Goal: Information Seeking & Learning: Learn about a topic

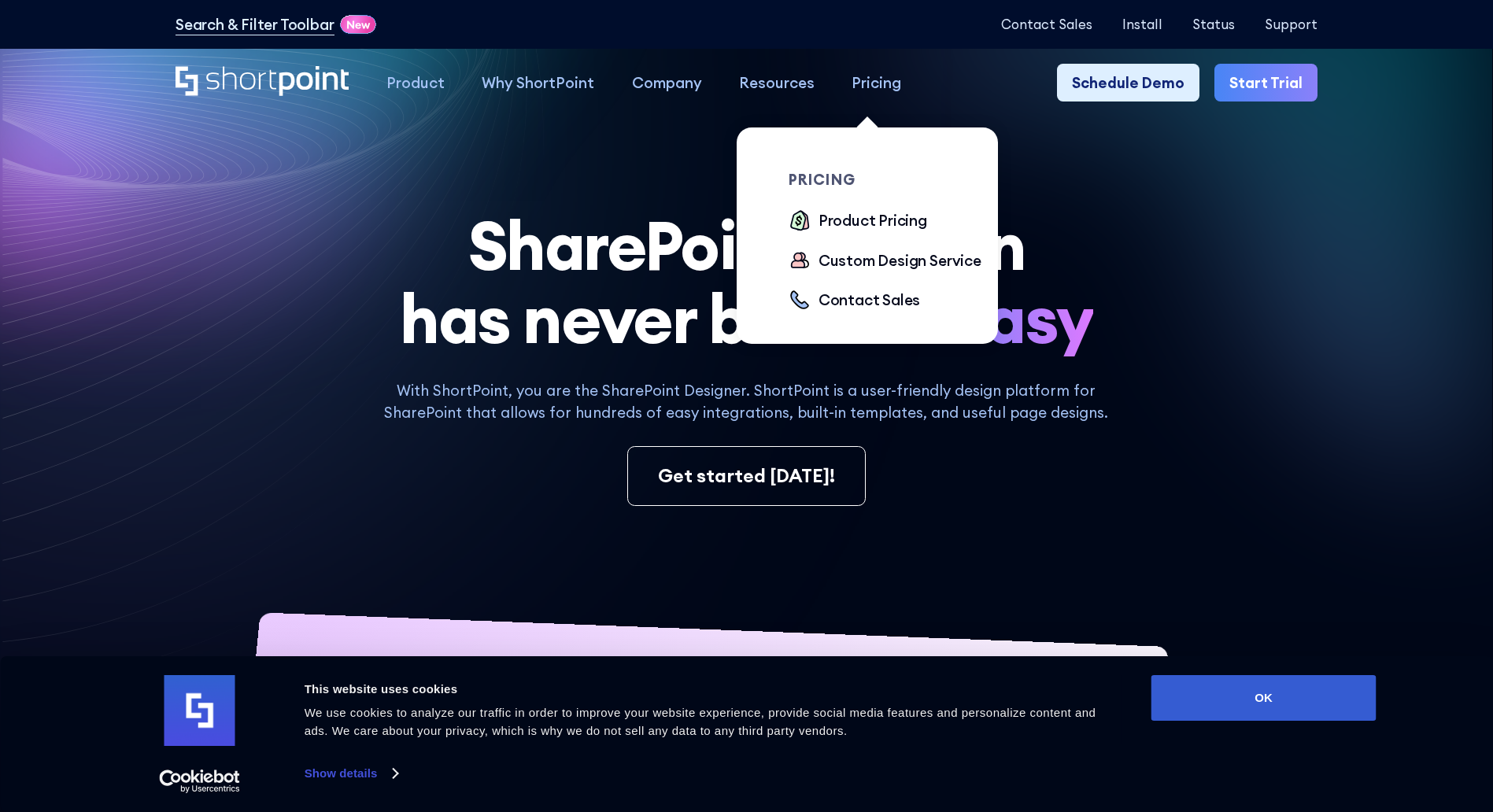
click at [857, 83] on div "Pricing" at bounding box center [877, 82] width 50 height 22
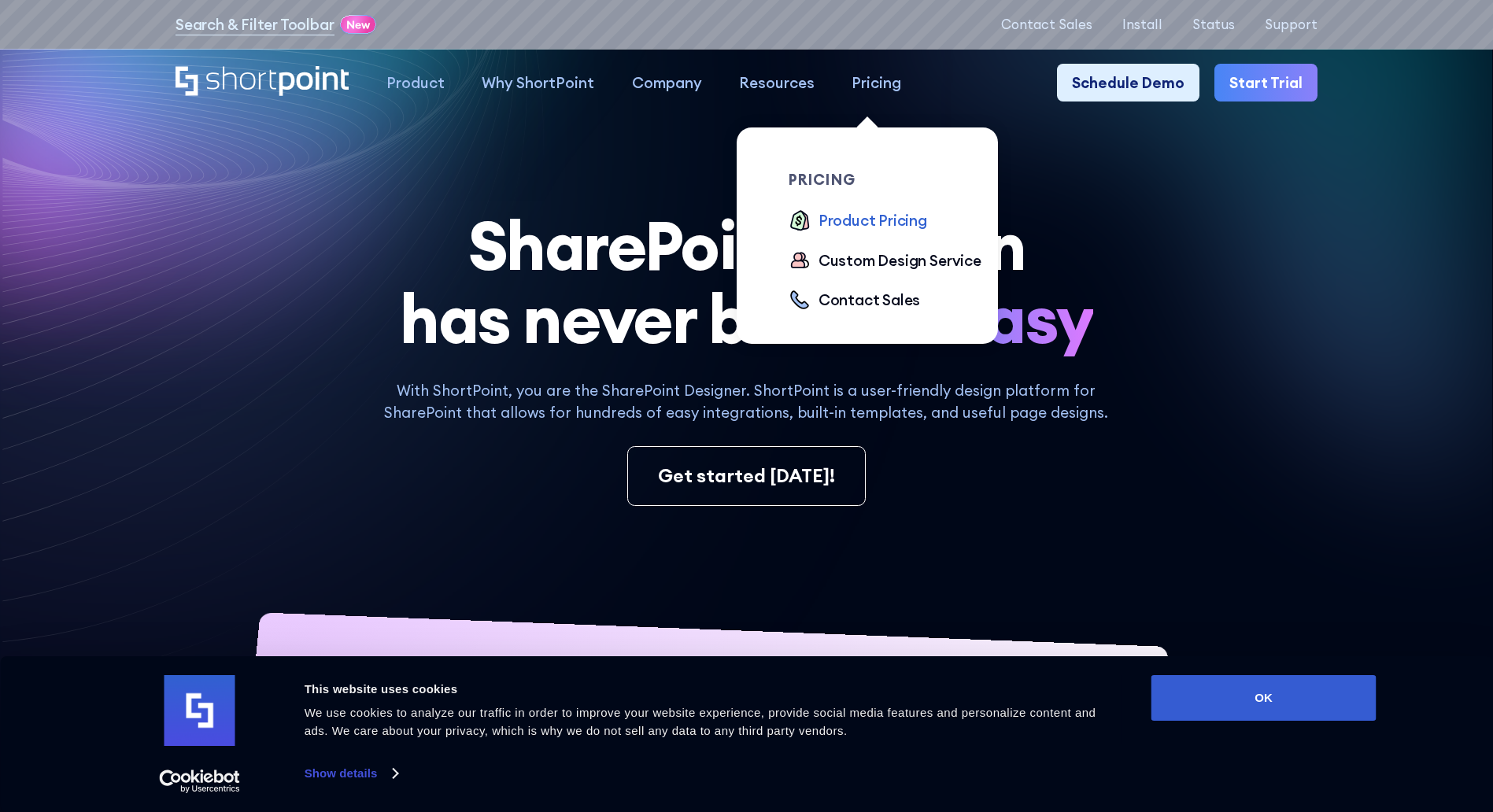
click at [836, 222] on div "Product Pricing" at bounding box center [872, 219] width 108 height 22
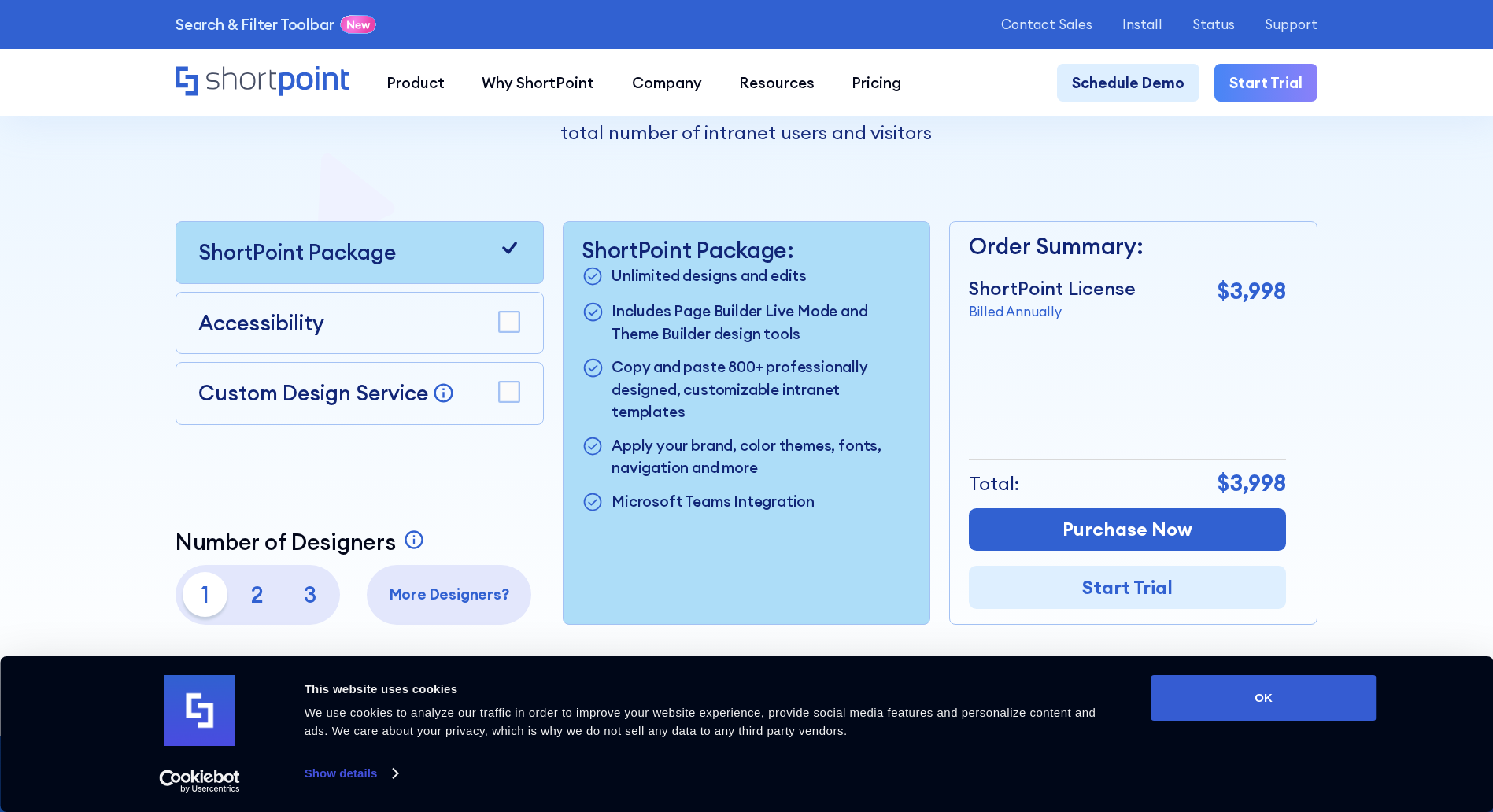
scroll to position [455, 0]
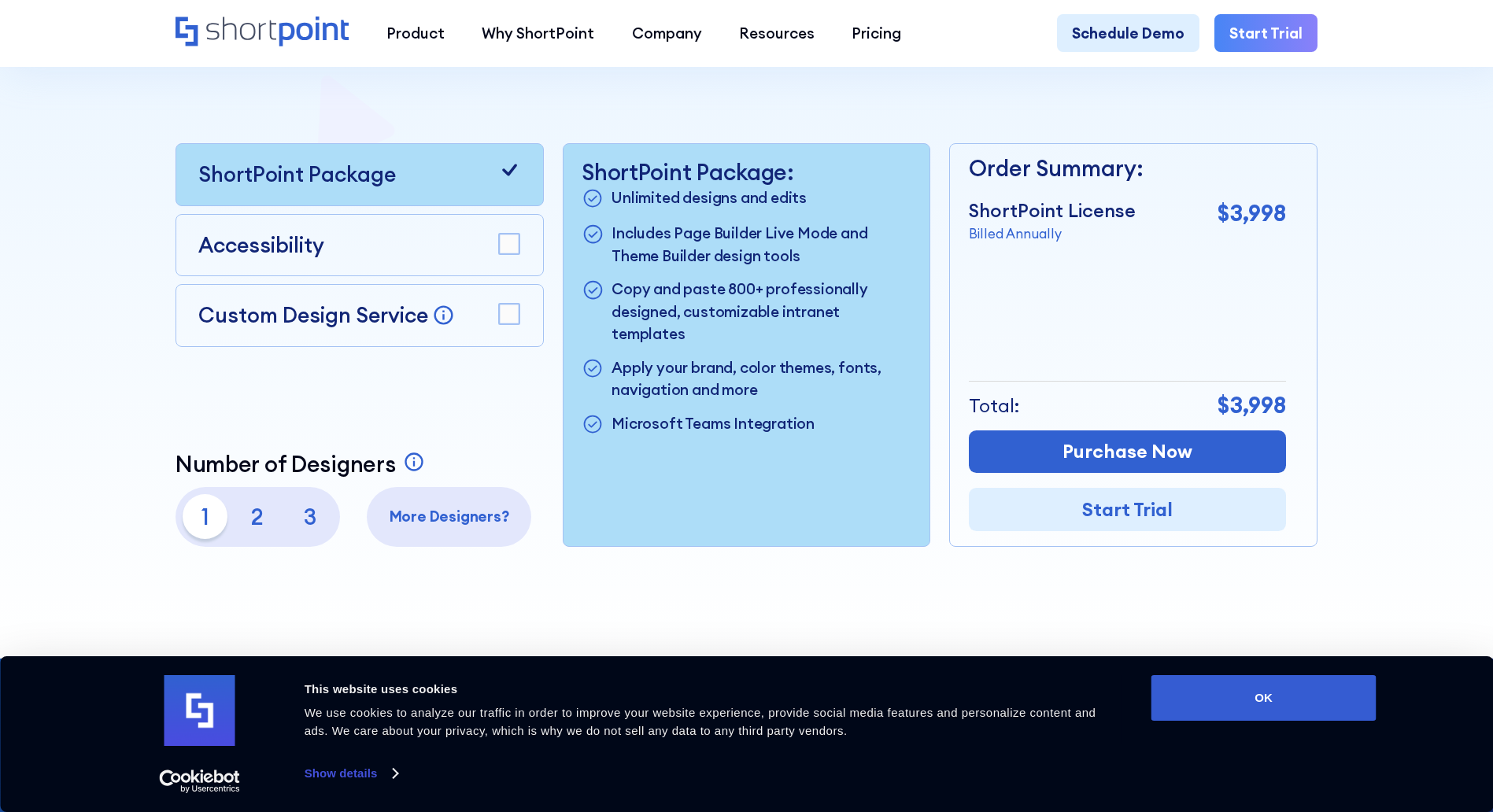
click at [245, 30] on icon "Home" at bounding box center [262, 31] width 174 height 30
